Goal: Find specific page/section: Find specific page/section

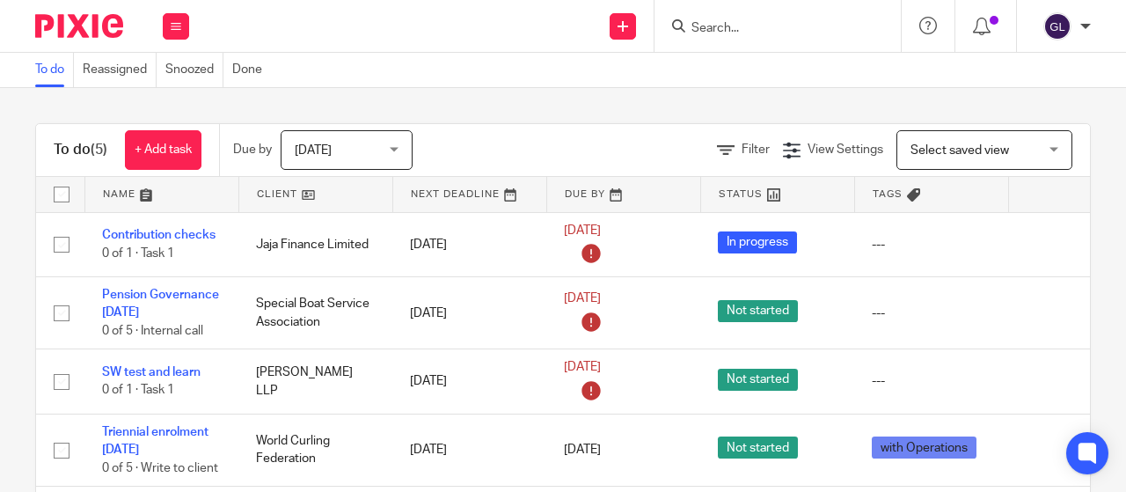
click at [698, 26] on input "Search" at bounding box center [769, 29] width 158 height 16
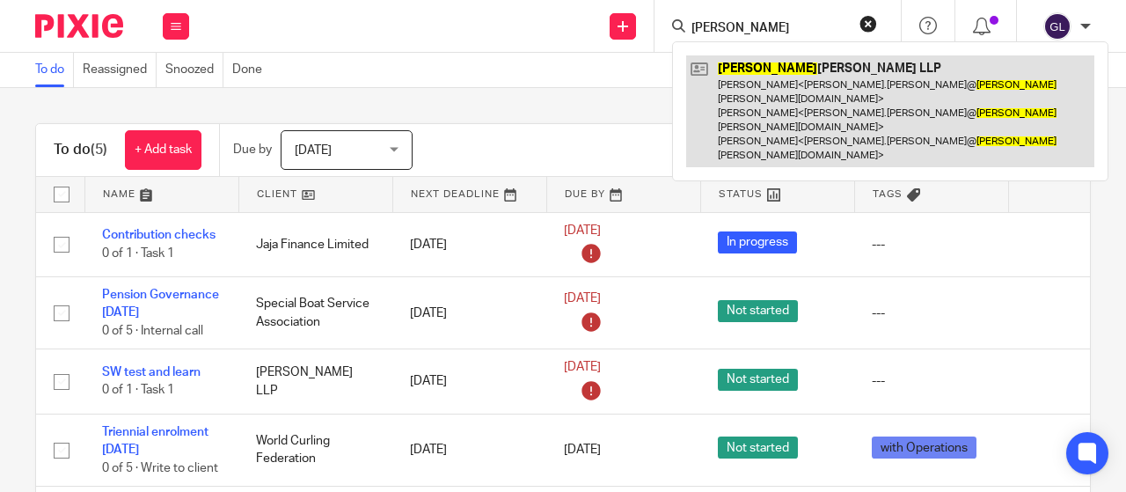
type input "[PERSON_NAME]"
click at [748, 69] on link at bounding box center [890, 111] width 408 height 112
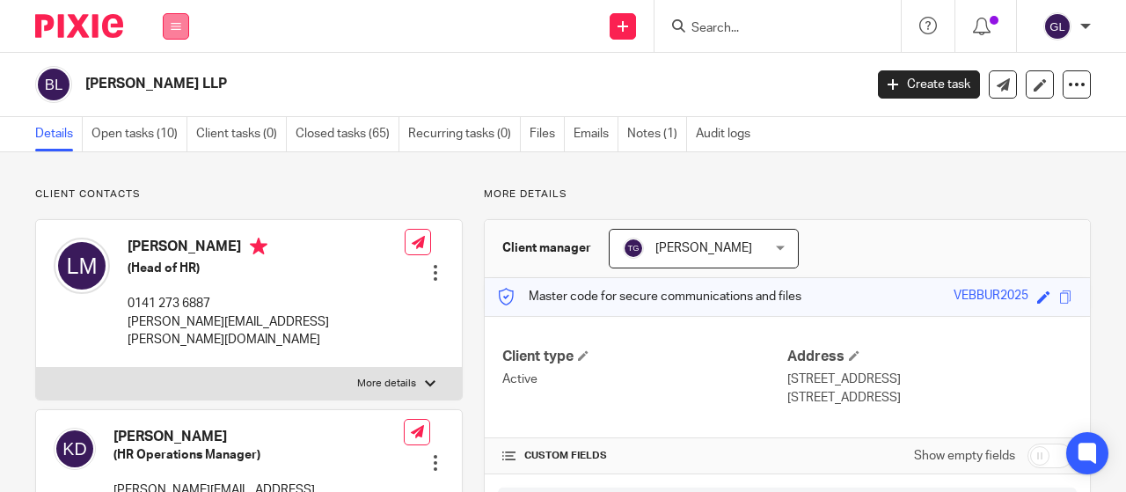
click at [179, 26] on icon at bounding box center [176, 26] width 11 height 11
click at [166, 80] on link "Work" at bounding box center [166, 82] width 28 height 12
